Goal: Communication & Community: Answer question/provide support

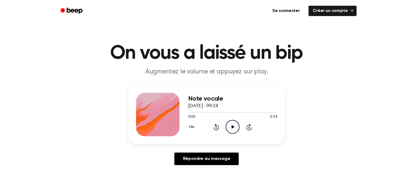
click at [230, 127] on icon "Play Audio" at bounding box center [233, 127] width 14 height 14
click at [235, 124] on icon "Play Audio" at bounding box center [233, 127] width 14 height 14
click at [240, 123] on div "1.0x Rewind 5 seconds Pause Audio Skip 5 seconds" at bounding box center [232, 127] width 89 height 14
click at [235, 125] on icon "Pause Audio" at bounding box center [233, 127] width 14 height 14
drag, startPoint x: 229, startPoint y: 128, endPoint x: 227, endPoint y: 131, distance: 3.3
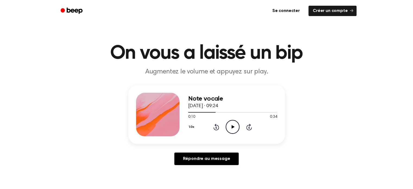
click at [227, 131] on icon "Play Audio" at bounding box center [233, 127] width 14 height 14
click at [246, 125] on icon "Skip 5 seconds" at bounding box center [249, 126] width 6 height 7
click at [246, 126] on icon "Skip 5 seconds" at bounding box center [249, 126] width 6 height 7
click at [245, 127] on div "1.0x Rewind 5 seconds Pause Audio Skip 5 seconds" at bounding box center [232, 127] width 89 height 14
click at [247, 128] on icon "Skip 5 seconds" at bounding box center [249, 126] width 6 height 7
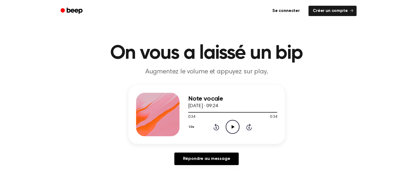
drag, startPoint x: 206, startPoint y: 128, endPoint x: 208, endPoint y: 128, distance: 2.7
click at [205, 128] on div "1.0x Rewind 5 seconds Play Audio Skip 5 seconds" at bounding box center [232, 127] width 89 height 14
click at [214, 129] on icon at bounding box center [216, 126] width 6 height 7
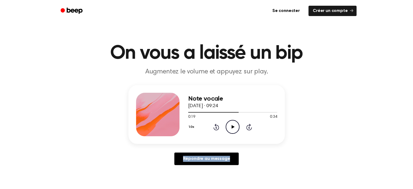
click at [214, 129] on icon at bounding box center [216, 126] width 6 height 7
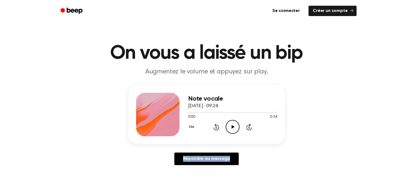
click at [214, 129] on icon at bounding box center [216, 126] width 6 height 7
click at [216, 129] on icon at bounding box center [216, 126] width 6 height 7
click at [254, 122] on div "1.0x Rewind 5 seconds Play Audio Skip 5 seconds" at bounding box center [232, 127] width 89 height 14
click at [250, 124] on icon "Skip 5 seconds" at bounding box center [249, 126] width 6 height 7
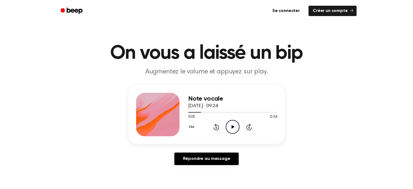
click at [249, 125] on icon at bounding box center [249, 126] width 6 height 7
click at [241, 127] on div "1.0x Rewind 5 seconds Play Audio Skip 5 seconds" at bounding box center [232, 127] width 89 height 14
drag, startPoint x: 240, startPoint y: 127, endPoint x: 237, endPoint y: 129, distance: 4.1
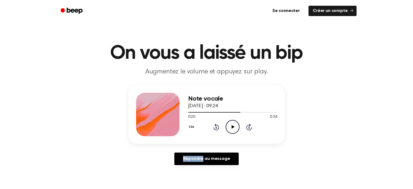
click at [240, 127] on div "1.0x Rewind 5 seconds Play Audio Skip 5 seconds" at bounding box center [232, 127] width 89 height 14
click at [237, 129] on icon "Play Audio" at bounding box center [233, 127] width 14 height 14
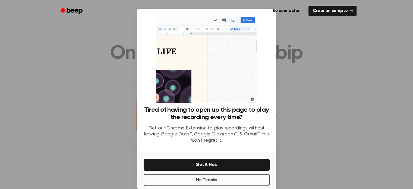
click at [237, 174] on button "No Thanks" at bounding box center [207, 180] width 126 height 12
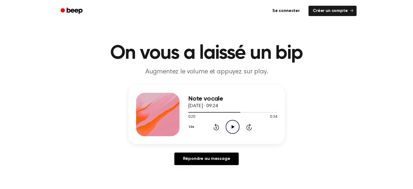
click at [237, 129] on icon "Play Audio" at bounding box center [233, 127] width 14 height 14
click at [237, 129] on icon "Pause Audio" at bounding box center [233, 127] width 14 height 14
click at [237, 129] on icon "Play Audio" at bounding box center [233, 127] width 14 height 14
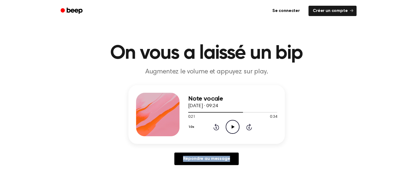
click at [237, 129] on icon "Play Audio" at bounding box center [233, 127] width 14 height 14
click at [237, 129] on icon "Pause Audio" at bounding box center [233, 127] width 14 height 14
click at [237, 129] on icon "Play Audio" at bounding box center [233, 127] width 14 height 14
click at [237, 129] on icon "Pause Audio" at bounding box center [233, 127] width 14 height 14
click at [237, 129] on icon "Play Audio" at bounding box center [233, 127] width 14 height 14
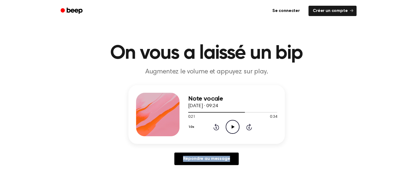
click at [237, 129] on icon "Play Audio" at bounding box center [233, 127] width 14 height 14
click at [237, 129] on icon "Pause Audio" at bounding box center [233, 127] width 14 height 14
click at [237, 129] on icon "Play Audio" at bounding box center [233, 127] width 14 height 14
click at [237, 129] on icon "Pause Audio" at bounding box center [233, 127] width 14 height 14
click at [237, 129] on icon "Play Audio" at bounding box center [233, 127] width 14 height 14
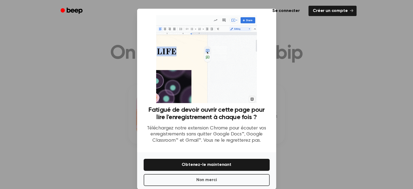
click at [237, 129] on font "Téléchargez notre extension Chrome pour écouter vos enregistrements sans quitte…" at bounding box center [206, 134] width 119 height 17
click at [214, 182] on font "Non merci" at bounding box center [206, 179] width 21 height 7
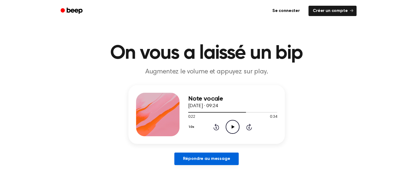
click at [225, 159] on font "Répondre au message" at bounding box center [206, 158] width 47 height 4
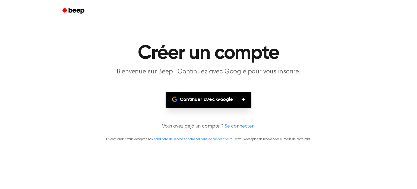
click at [233, 96] on button "Continuer avec Google" at bounding box center [209, 99] width 86 height 16
click at [232, 93] on button "Continuer avec Google" at bounding box center [209, 99] width 86 height 16
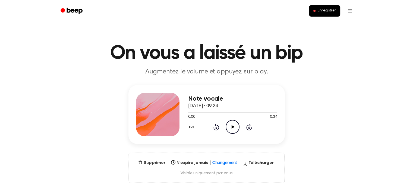
click at [229, 124] on icon "Play Audio" at bounding box center [233, 127] width 14 height 14
click at [232, 128] on icon at bounding box center [232, 127] width 2 height 4
drag, startPoint x: 241, startPoint y: 124, endPoint x: 231, endPoint y: 125, distance: 10.3
click at [239, 125] on div "1.0x Rewind 5 seconds Play Audio Skip 5 seconds" at bounding box center [232, 127] width 89 height 14
click at [231, 125] on icon "Play Audio" at bounding box center [233, 127] width 14 height 14
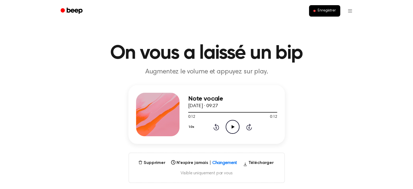
click at [227, 127] on icon "Play Audio" at bounding box center [233, 127] width 14 height 14
click at [235, 121] on icon "Play Audio" at bounding box center [233, 127] width 14 height 14
click at [327, 14] on button "Enregistrer" at bounding box center [324, 10] width 31 height 11
click at [232, 126] on icon at bounding box center [233, 127] width 3 height 4
